Goal: Transaction & Acquisition: Download file/media

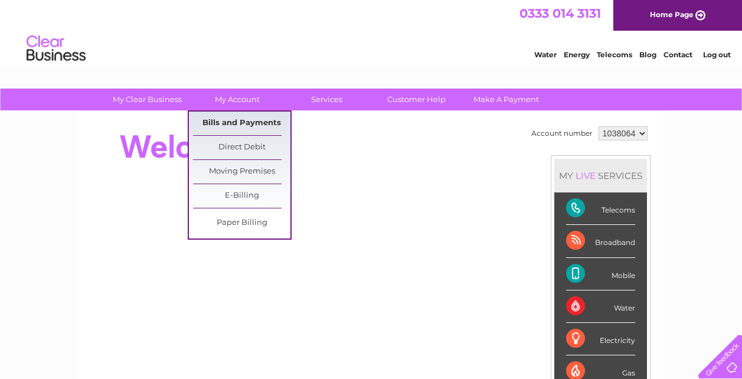
click at [245, 122] on link "Bills and Payments" at bounding box center [241, 124] width 97 height 24
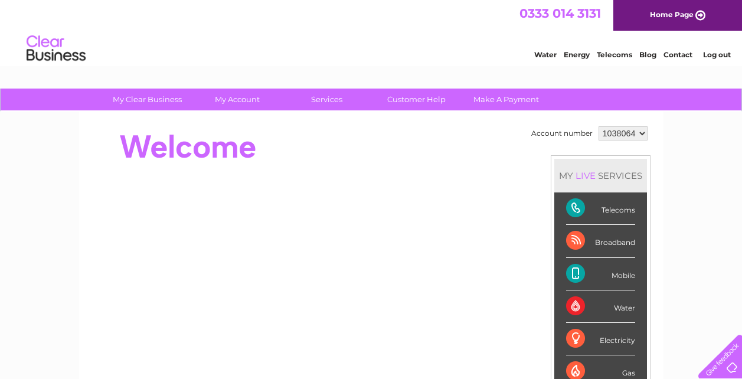
scroll to position [59, 0]
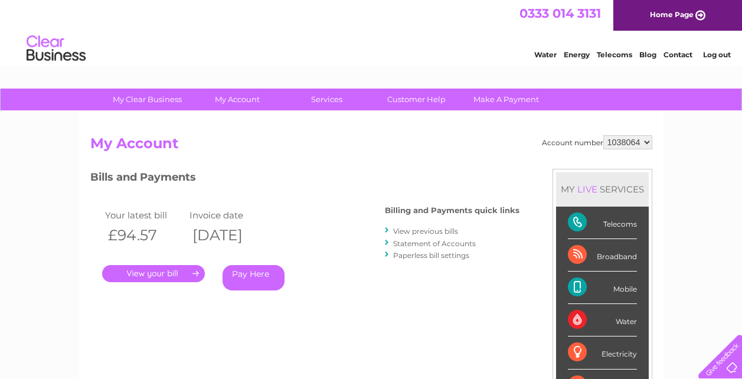
scroll to position [59, 0]
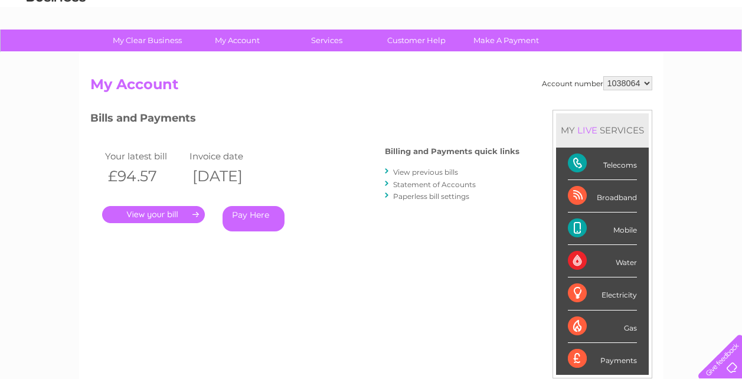
click at [154, 218] on link "." at bounding box center [153, 214] width 103 height 17
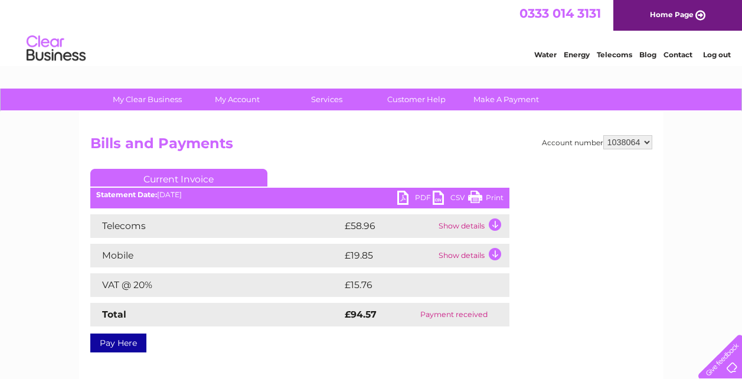
click at [404, 197] on link "PDF" at bounding box center [414, 199] width 35 height 17
